Goal: Use online tool/utility: Utilize a website feature to perform a specific function

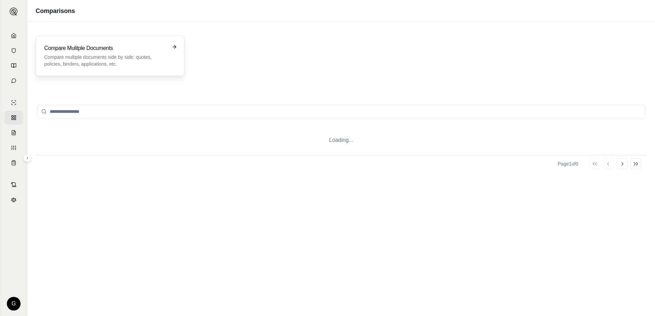
click at [69, 44] on div "Compare Mulitple Documents Compare multiple documents side by side: quotes, pol…" at bounding box center [110, 56] width 149 height 40
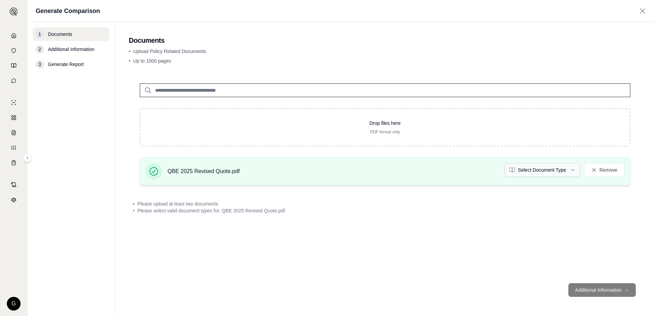
click at [572, 168] on html "G Generate Comparison 1 Documents 2 Additional Information 3 Generate Report Do…" at bounding box center [327, 158] width 655 height 316
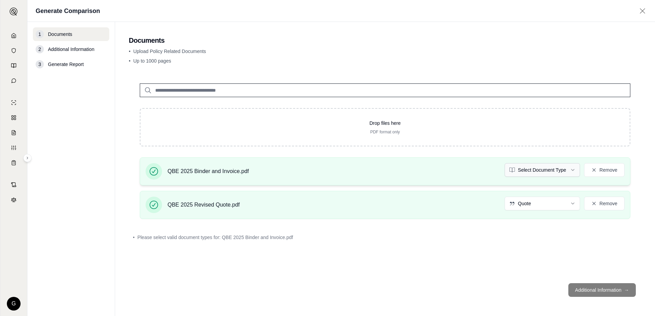
click at [572, 169] on html "G Generate Comparison 1 Documents 2 Additional Information 3 Generate Report Do…" at bounding box center [327, 158] width 655 height 316
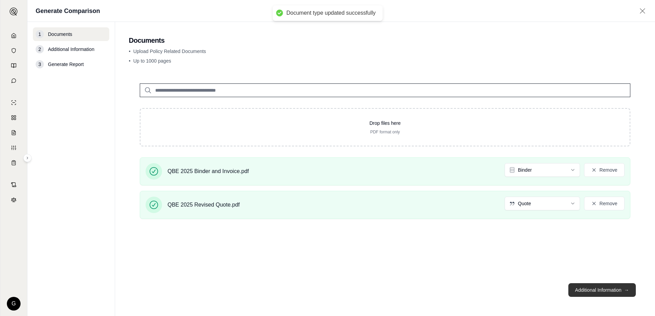
click at [609, 292] on button "Additional Information →" at bounding box center [601, 291] width 67 height 14
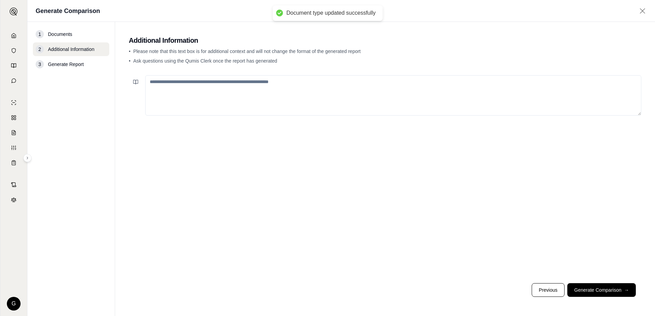
click at [290, 94] on textarea at bounding box center [393, 95] width 496 height 40
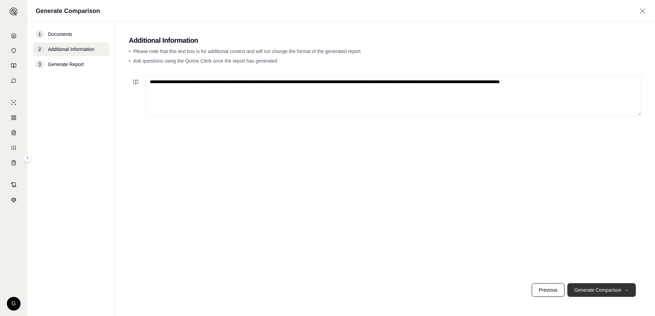
type textarea "**********"
click at [603, 286] on button "Generate Comparison →" at bounding box center [601, 291] width 69 height 14
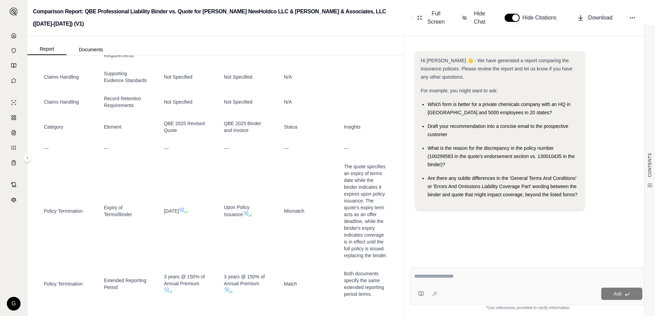
scroll to position [4408, 0]
click at [14, 38] on icon at bounding box center [14, 35] width 4 height 4
